Goal: Task Accomplishment & Management: Manage account settings

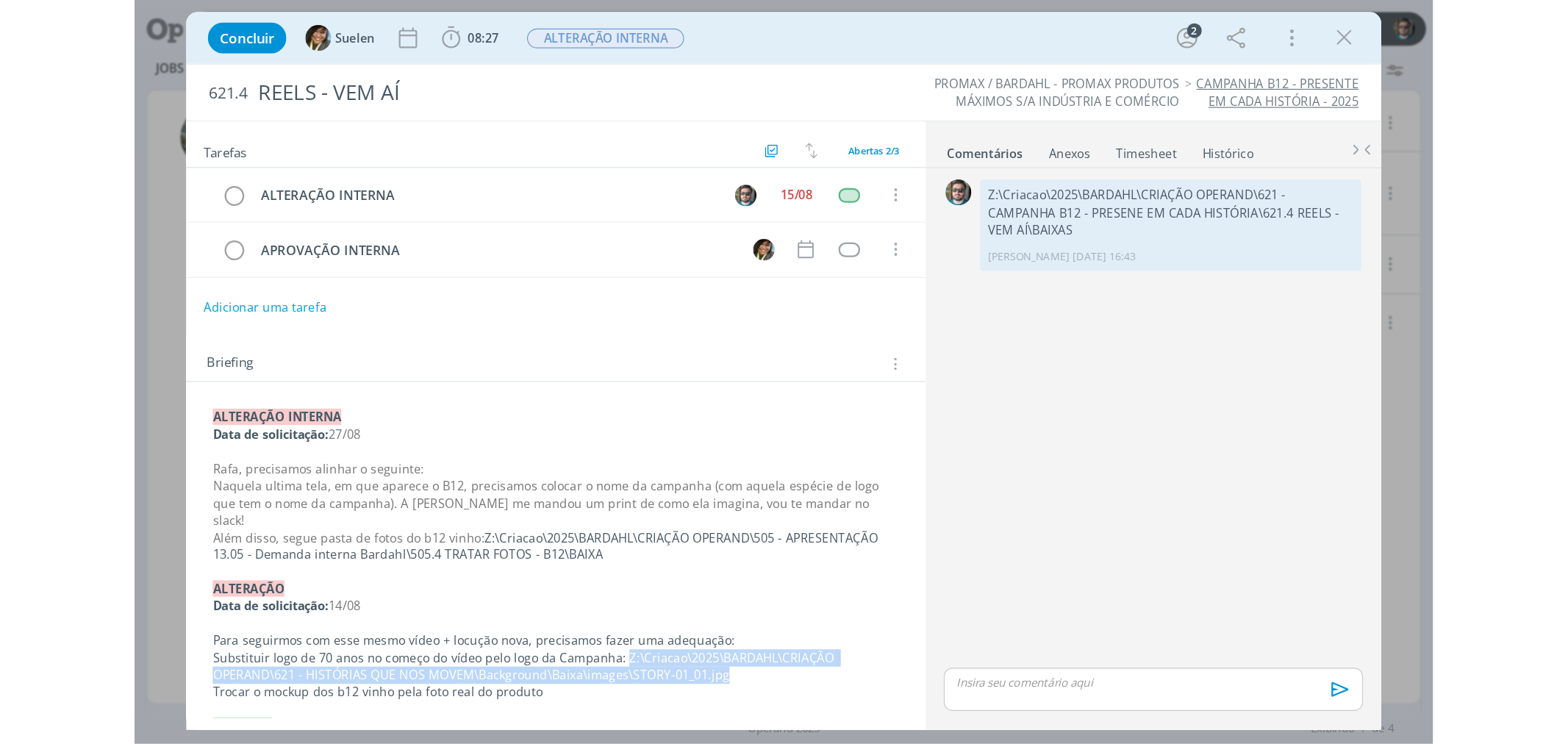
scroll to position [245, 0]
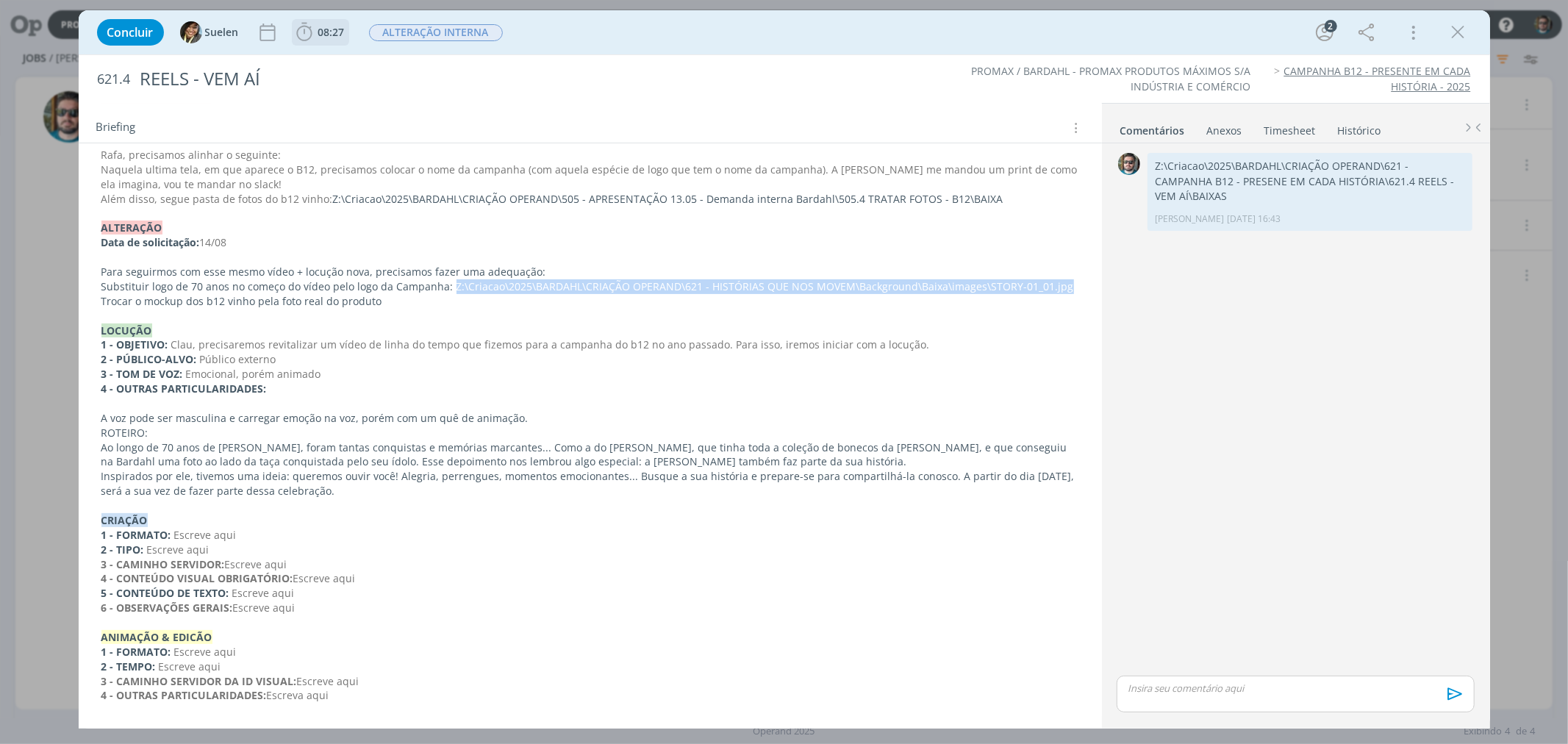
click at [324, 36] on span "08:27" at bounding box center [332, 32] width 27 height 14
click at [430, 65] on button "Apontar" at bounding box center [435, 64] width 61 height 15
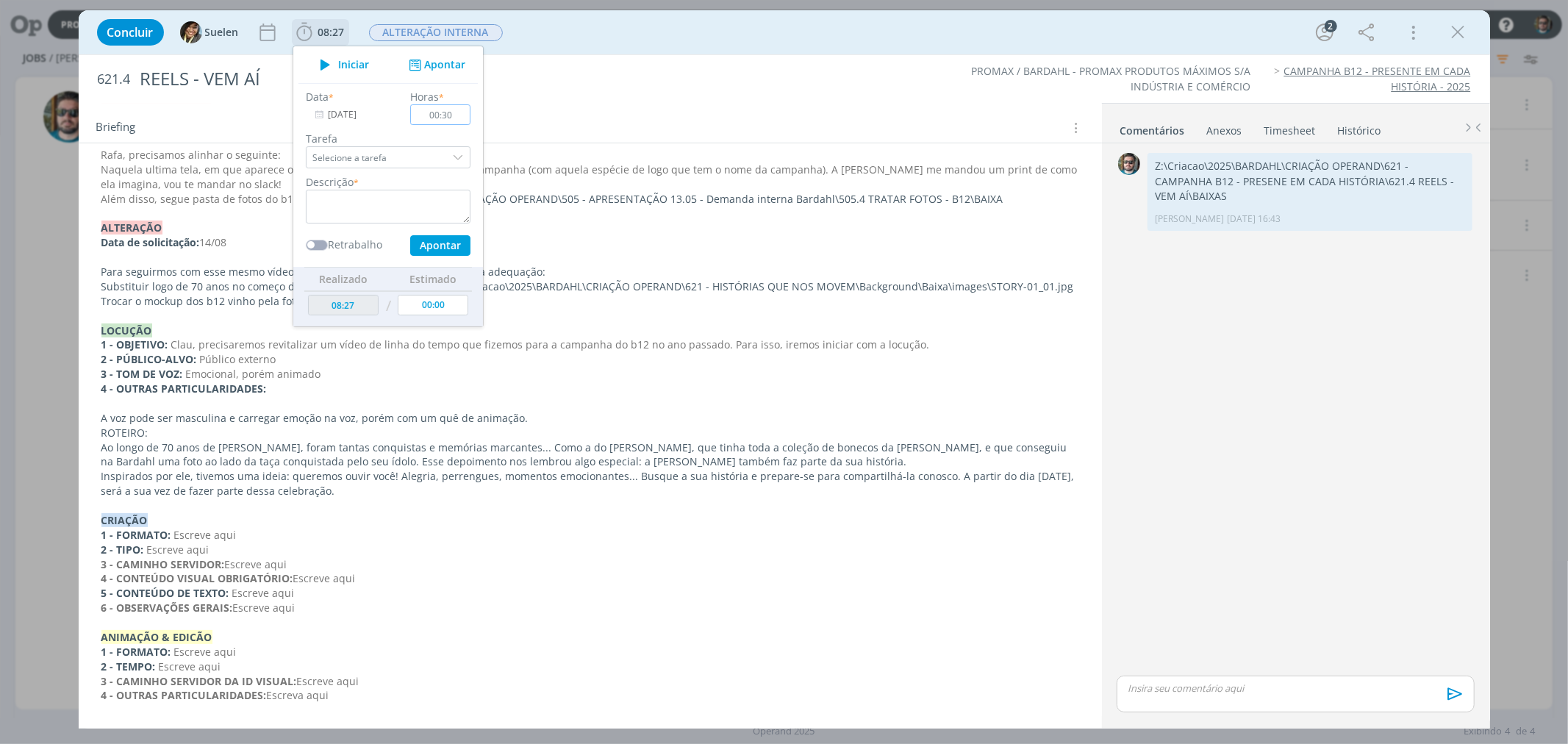
type input "00:30"
click at [420, 149] on input "Selecione a tarefa" at bounding box center [388, 157] width 165 height 22
click at [456, 161] on div "dialog" at bounding box center [459, 157] width 22 height 22
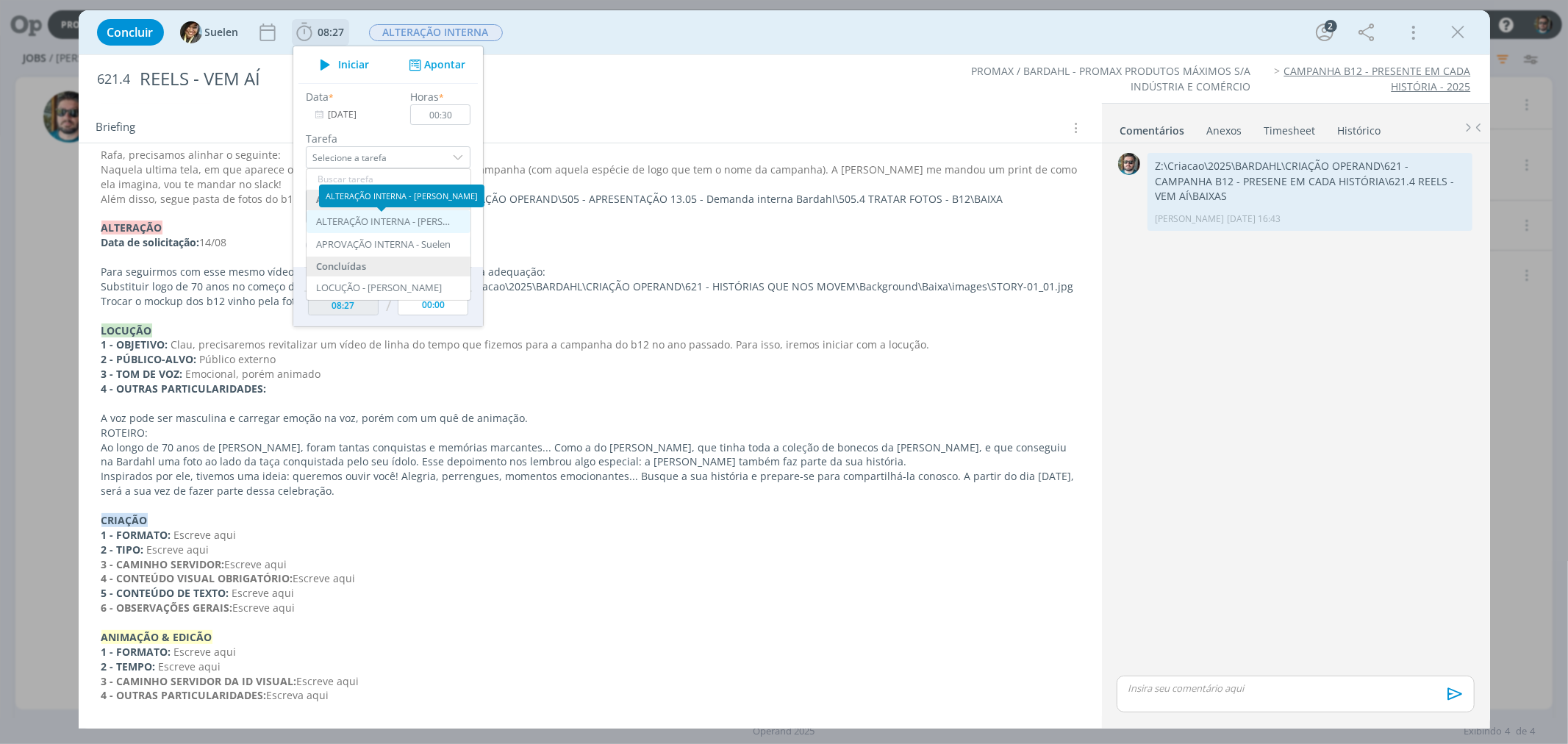
click at [412, 225] on div "ALTERAÇÃO INTERNA - [PERSON_NAME]" at bounding box center [386, 221] width 140 height 12
type input "ALTERAÇÃO INTERNA"
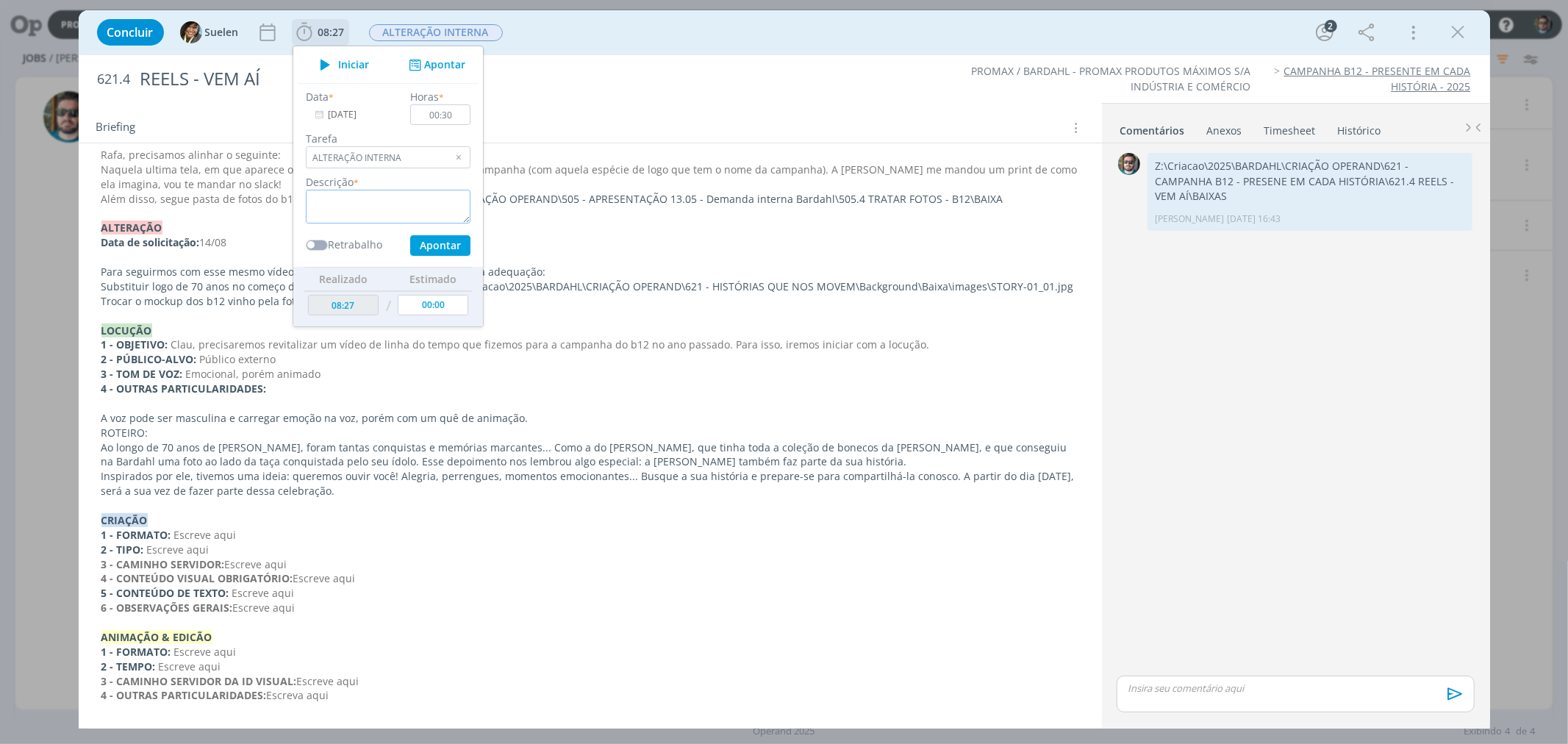
click at [395, 208] on textarea "dialog" at bounding box center [388, 207] width 165 height 34
type textarea "Timesheet"
click at [312, 245] on span "dialog" at bounding box center [316, 245] width 22 height 11
click at [420, 245] on button "Apontar" at bounding box center [439, 245] width 61 height 20
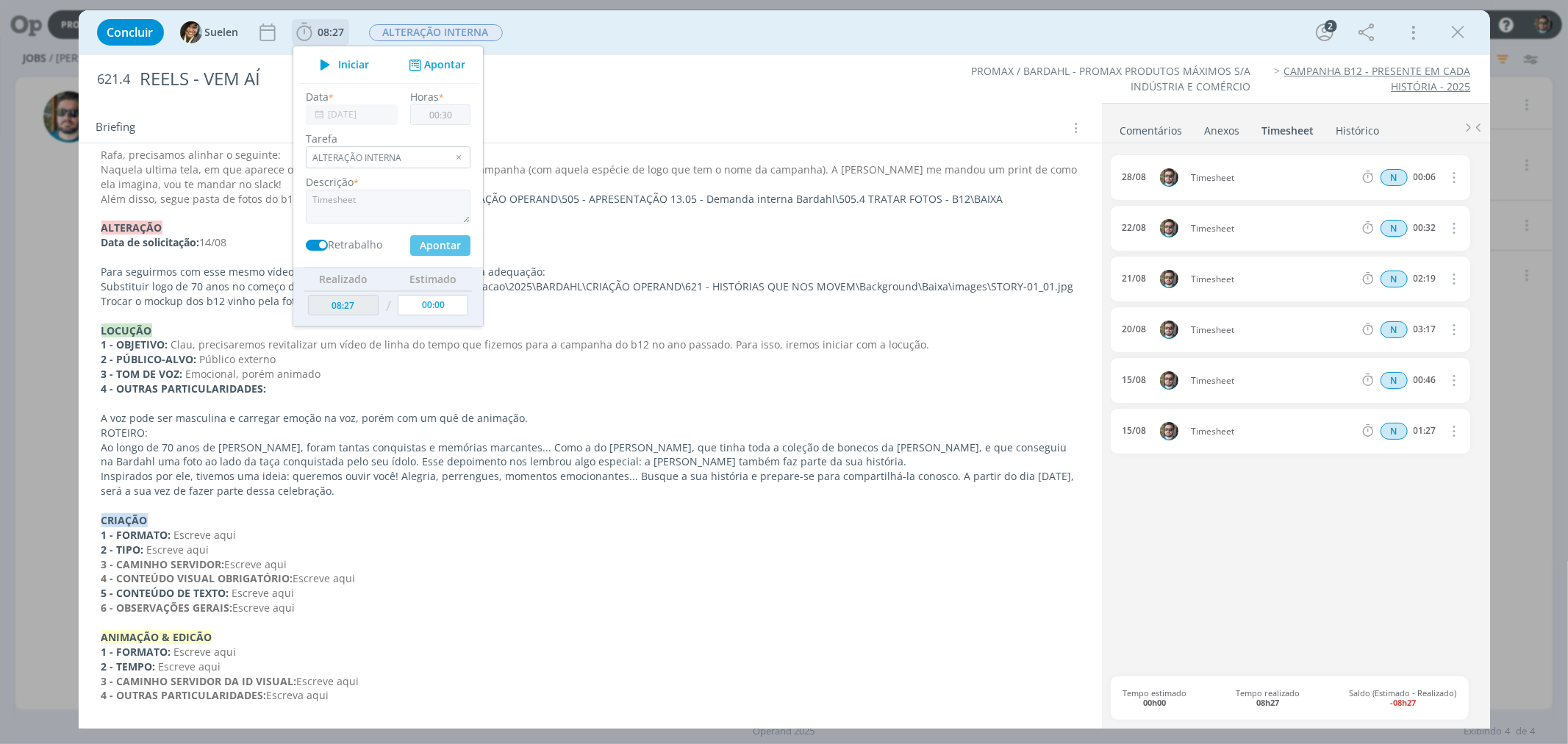
type input "08:57"
type input "00:00"
click at [475, 24] on span "ALTERAÇÃO INTERNA" at bounding box center [436, 32] width 134 height 17
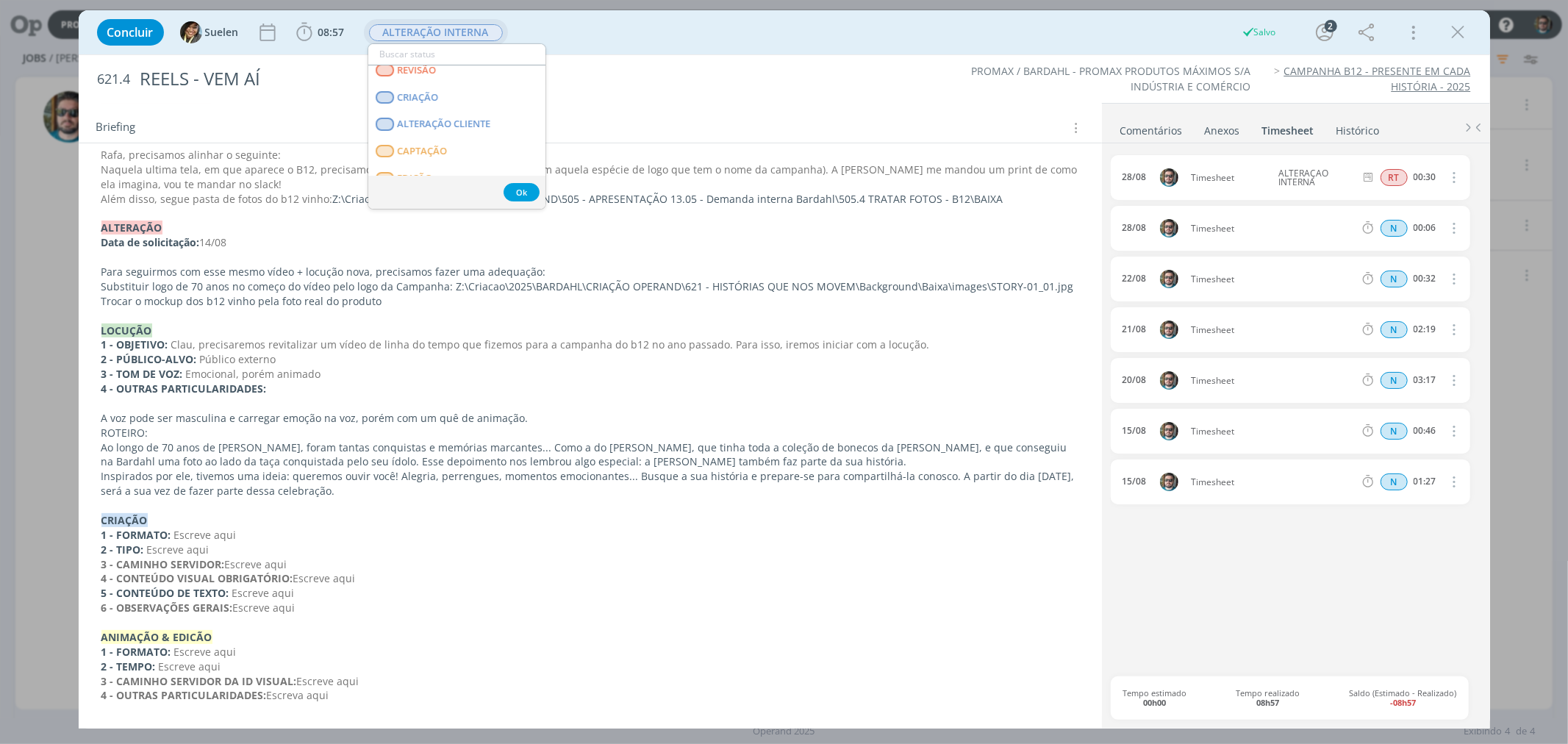
scroll to position [163, 0]
click at [459, 132] on span "APROVAÇÃO INTERNA" at bounding box center [447, 130] width 101 height 12
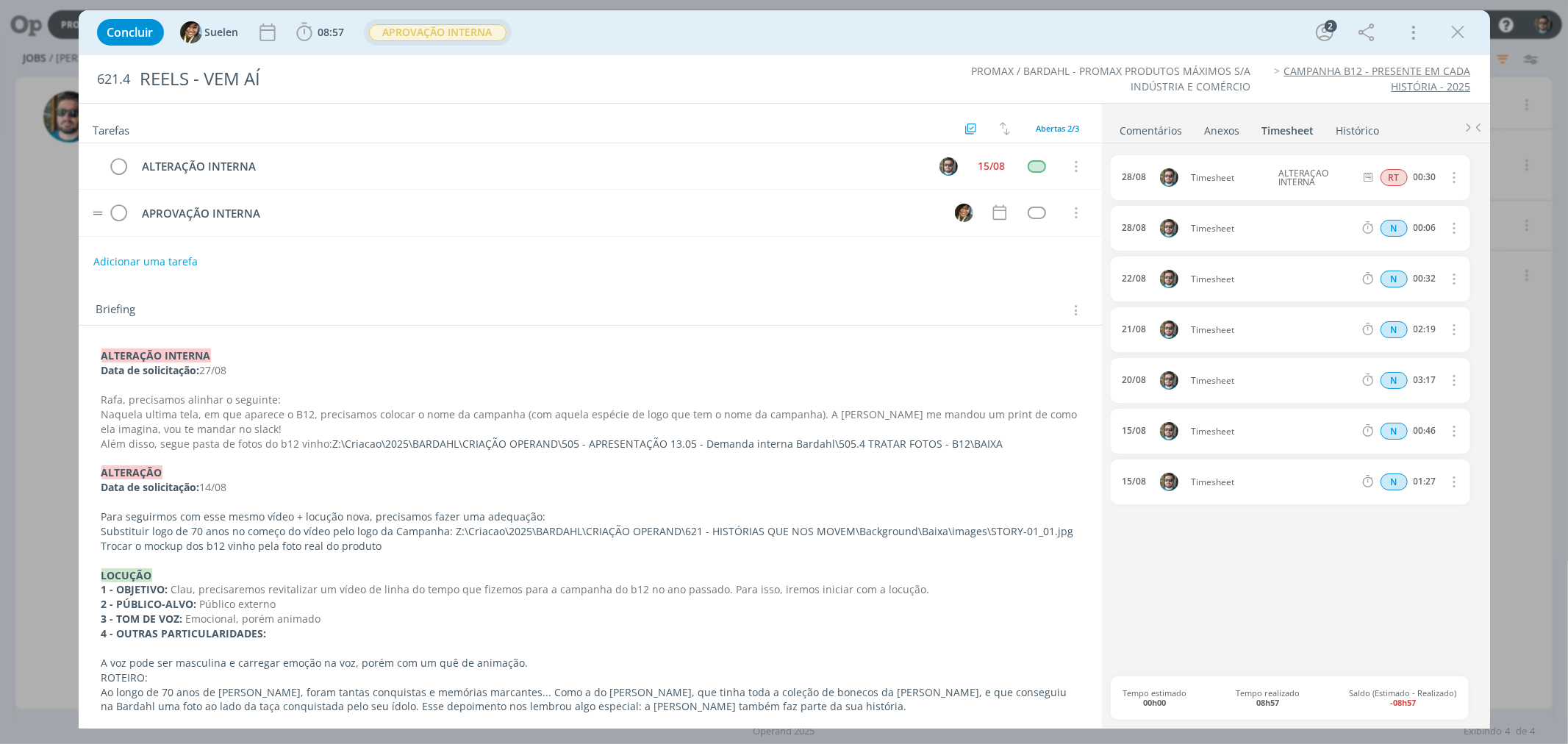
scroll to position [0, 0]
click at [1028, 166] on div "dialog" at bounding box center [1037, 167] width 19 height 12
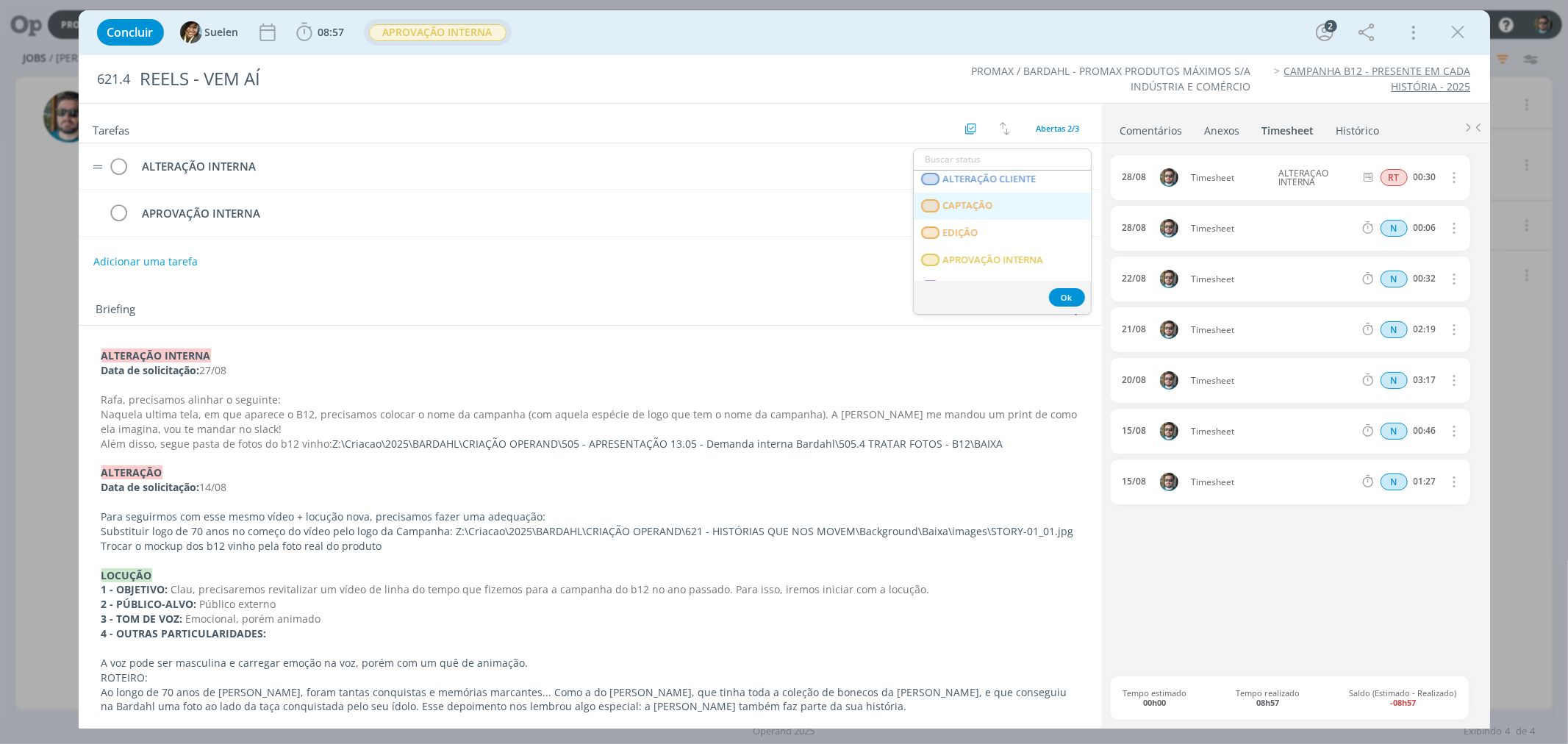
scroll to position [245, 0]
click at [962, 213] on span "APROVAÇÃO INTERNA" at bounding box center [992, 208] width 101 height 12
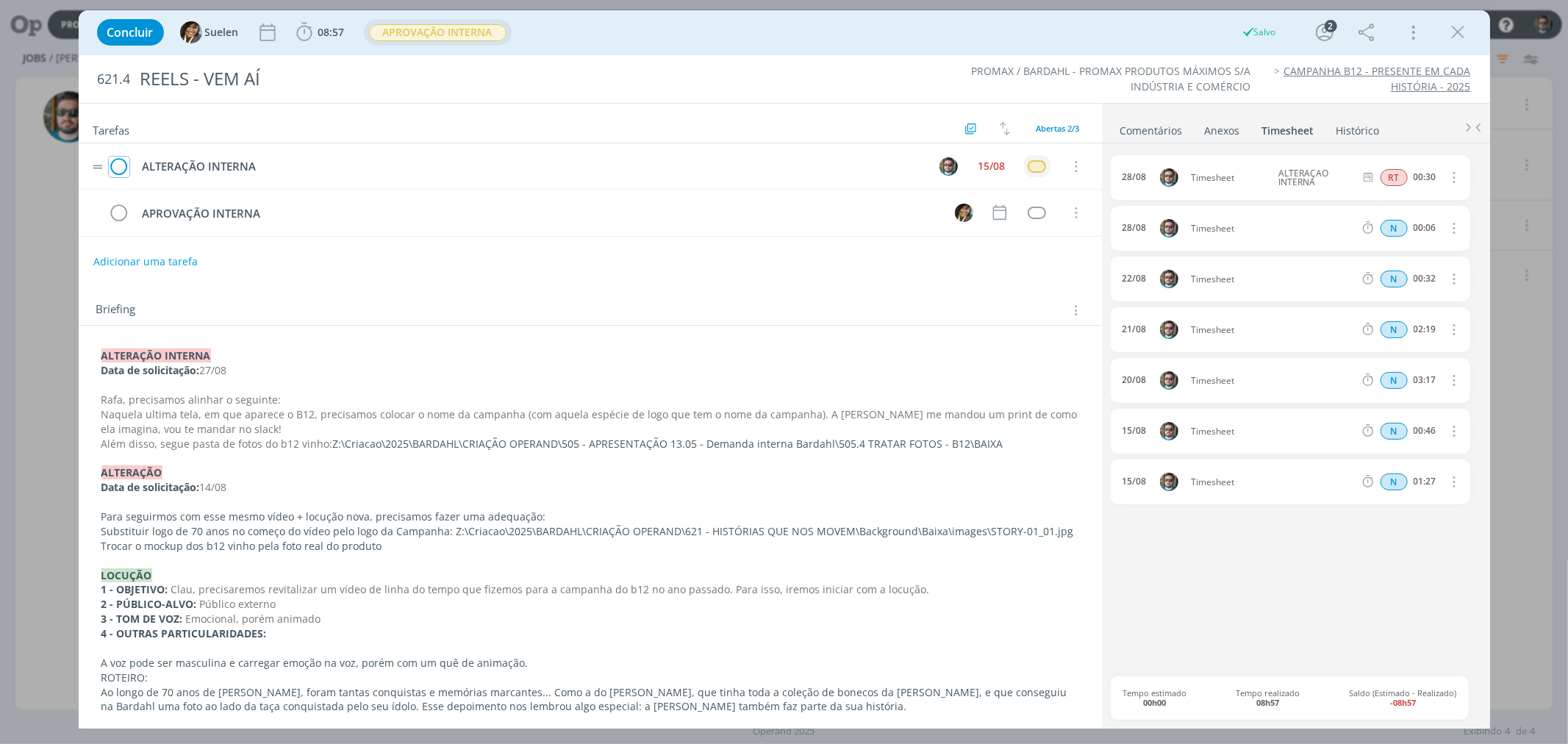
click at [121, 166] on icon "dialog" at bounding box center [119, 167] width 21 height 22
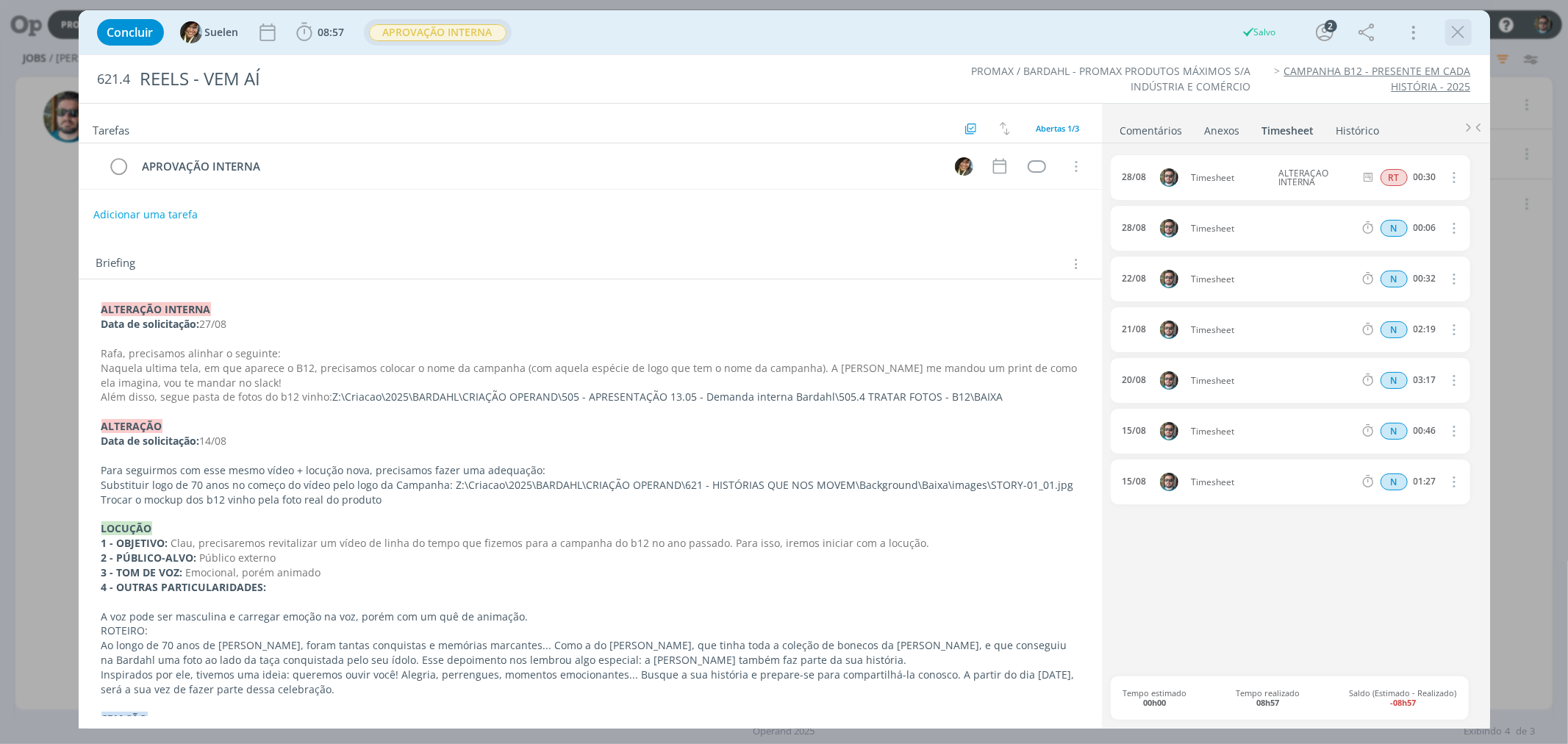
click at [1105, 37] on icon "dialog" at bounding box center [1458, 32] width 22 height 22
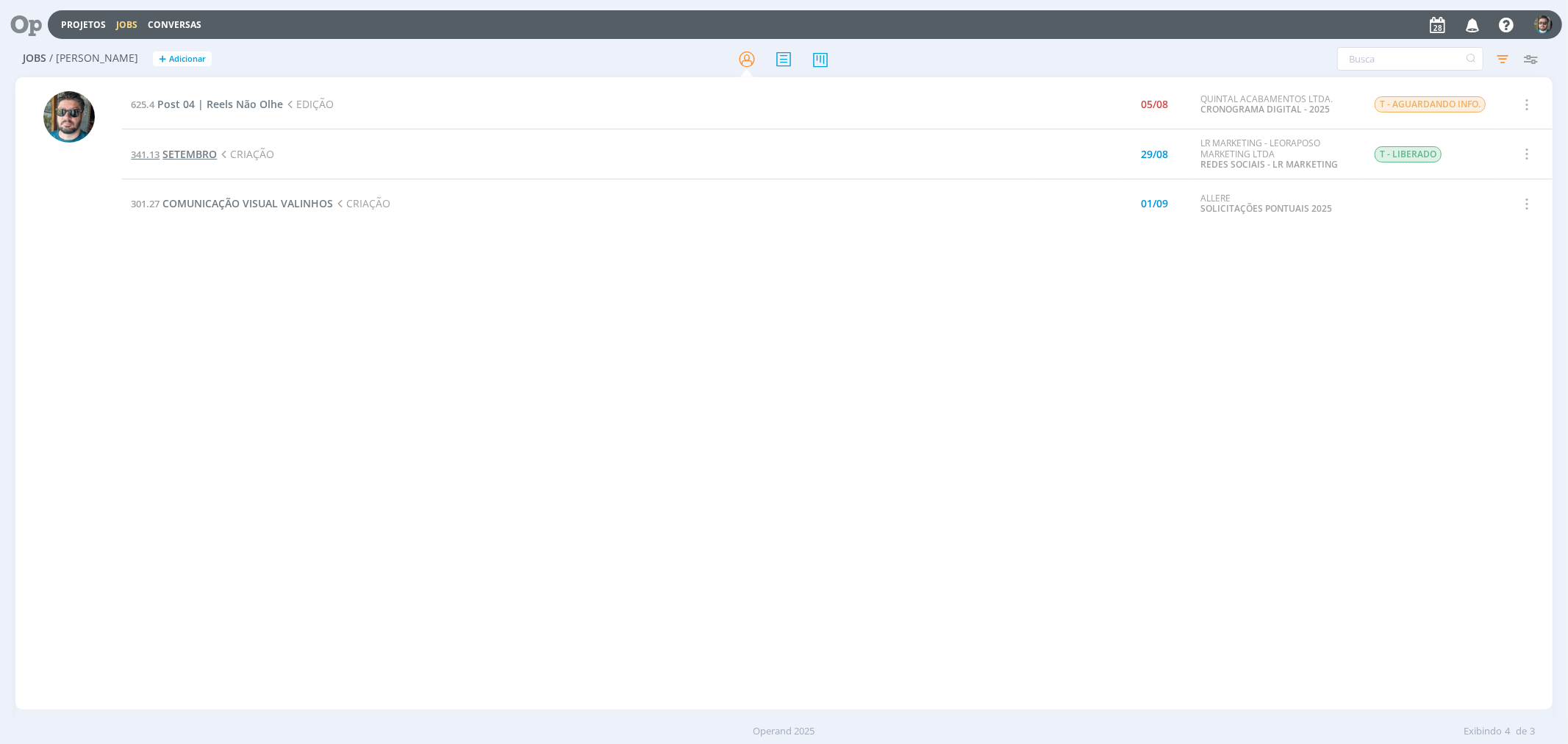
click at [185, 151] on span "SETEMBRO" at bounding box center [189, 154] width 54 height 14
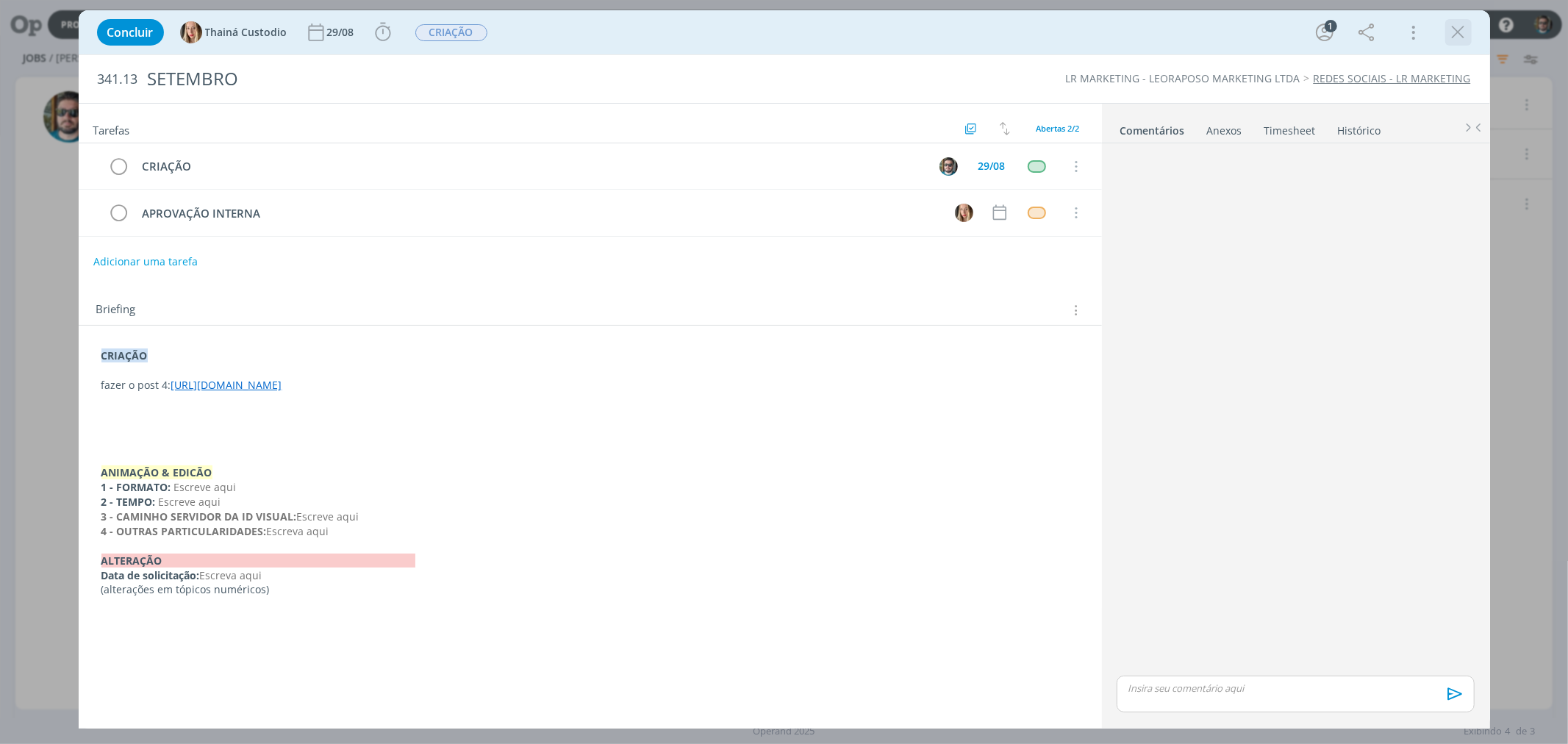
click at [1105, 32] on icon "dialog" at bounding box center [1458, 32] width 22 height 22
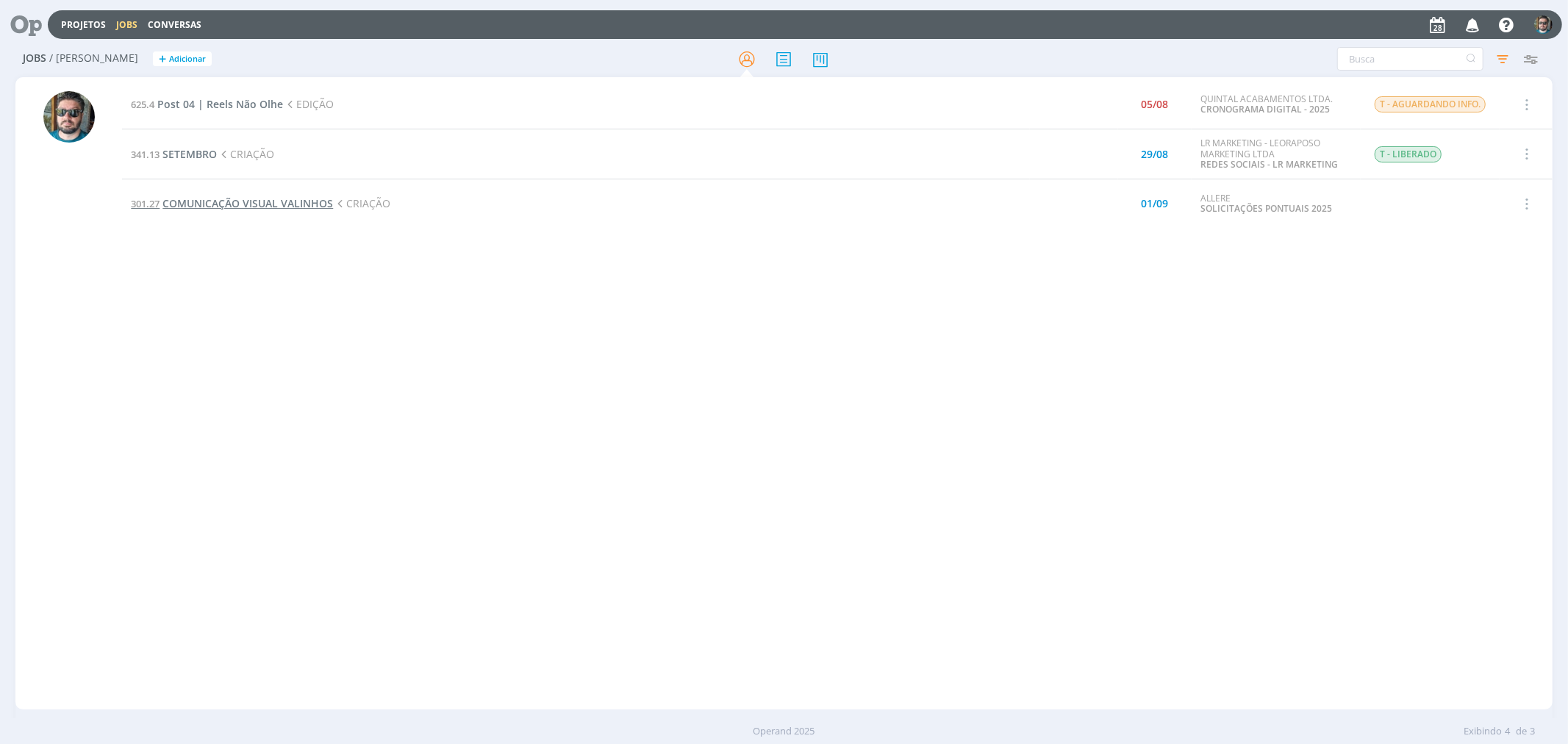
click at [267, 203] on span "COMUNICAÇÃO VISUAL VALINHOS" at bounding box center [247, 203] width 170 height 14
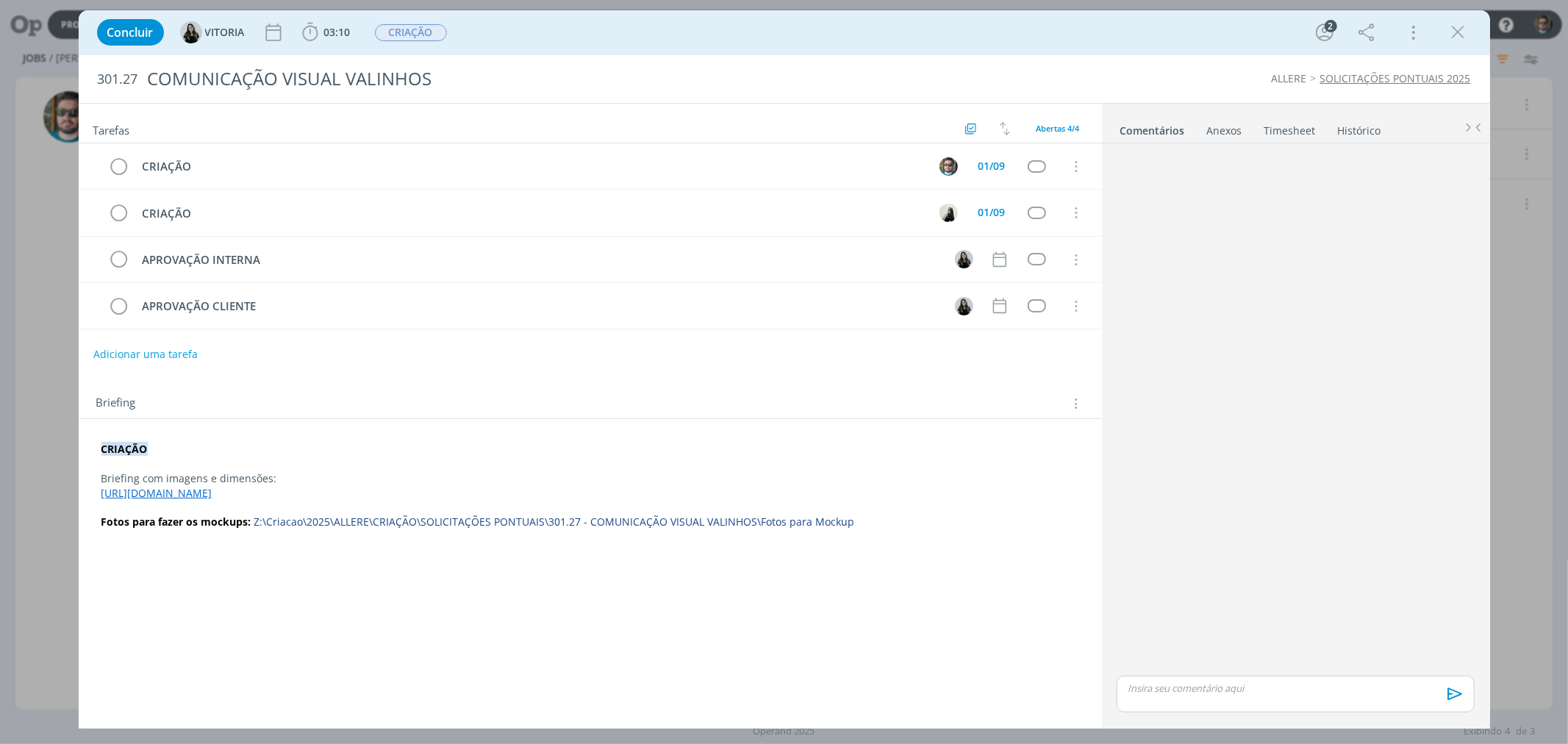
click at [212, 490] on link "[URL][DOMAIN_NAME]" at bounding box center [157, 493] width 111 height 14
click at [371, 466] on link "[URL][DOMAIN_NAME]" at bounding box center [315, 463] width 111 height 19
